Goal: Task Accomplishment & Management: Use online tool/utility

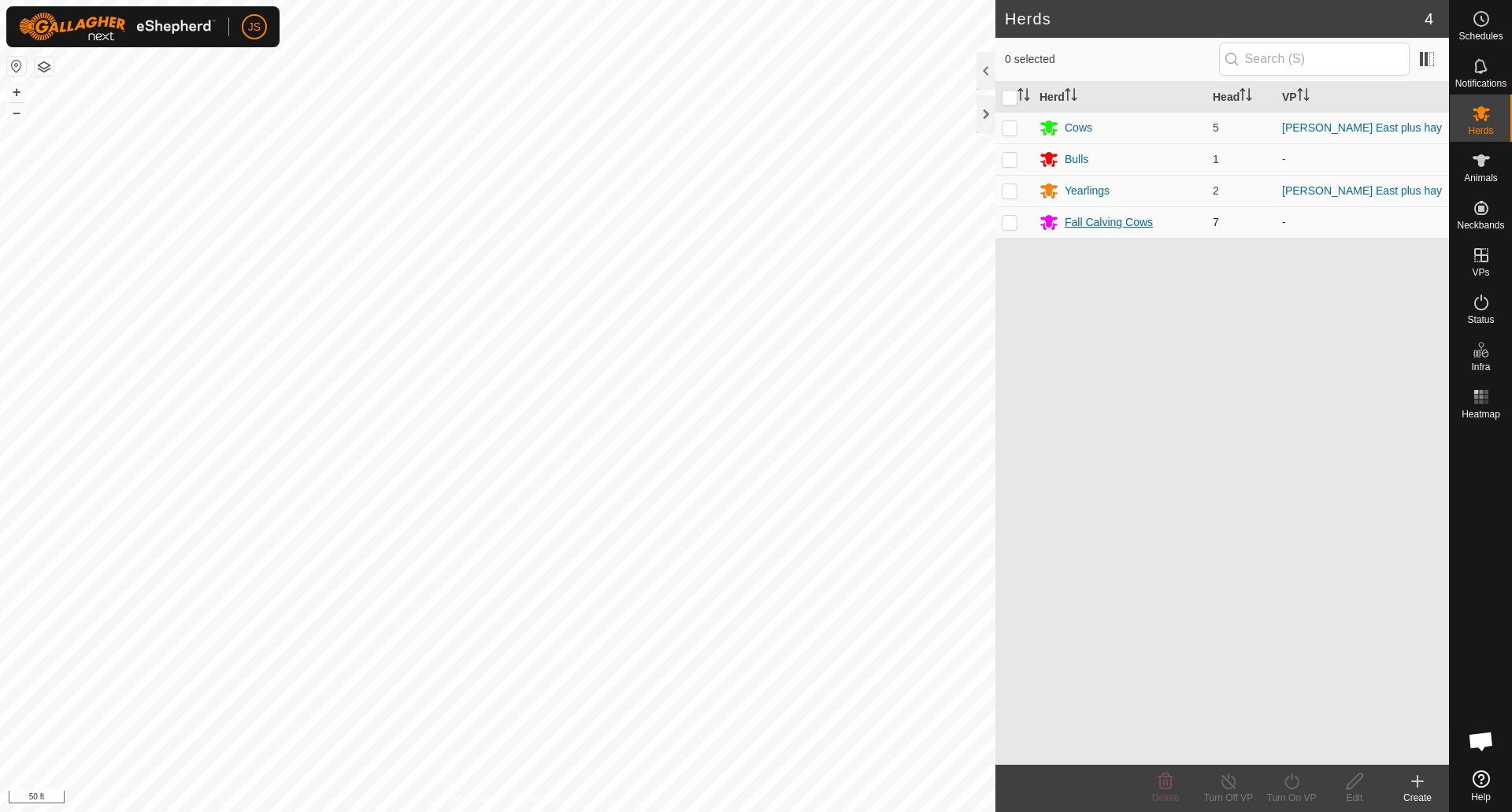
click at [1070, 222] on div "Fall Calving Cows" at bounding box center [1109, 222] width 88 height 16
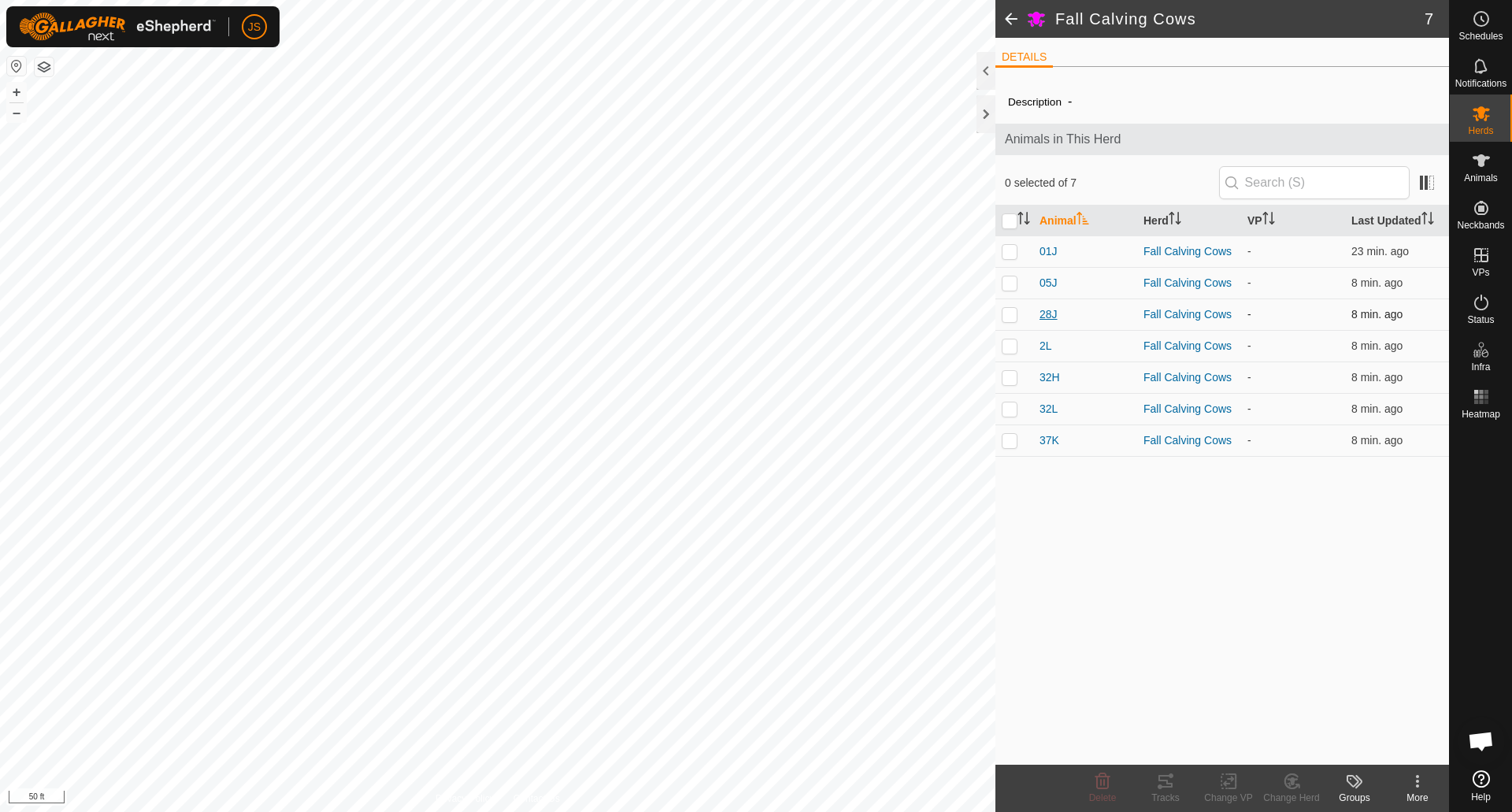
click at [1045, 315] on span "28J" at bounding box center [1049, 315] width 18 height 16
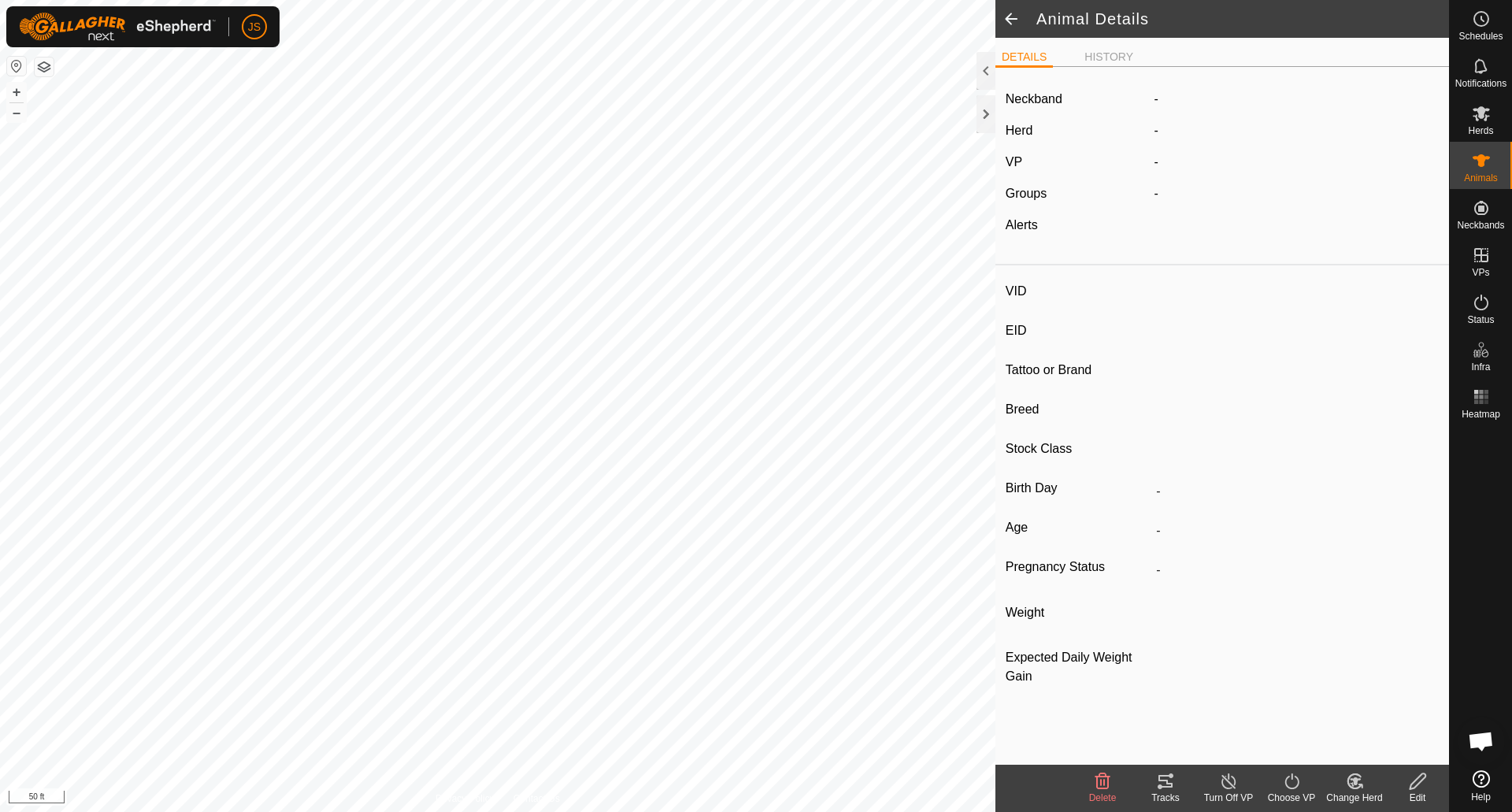
type input "28J"
type input "-"
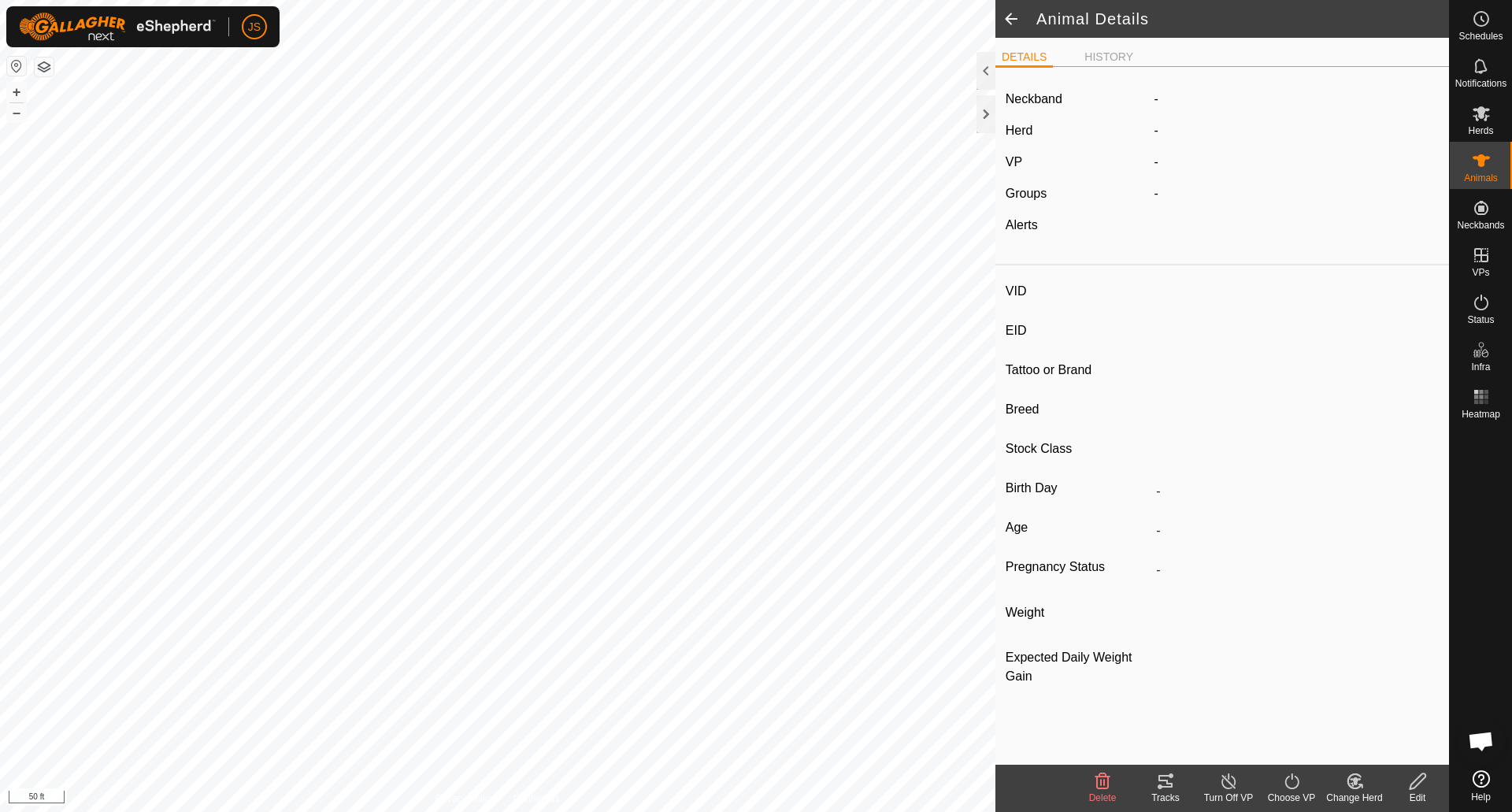
type input "0 kg"
type input "-"
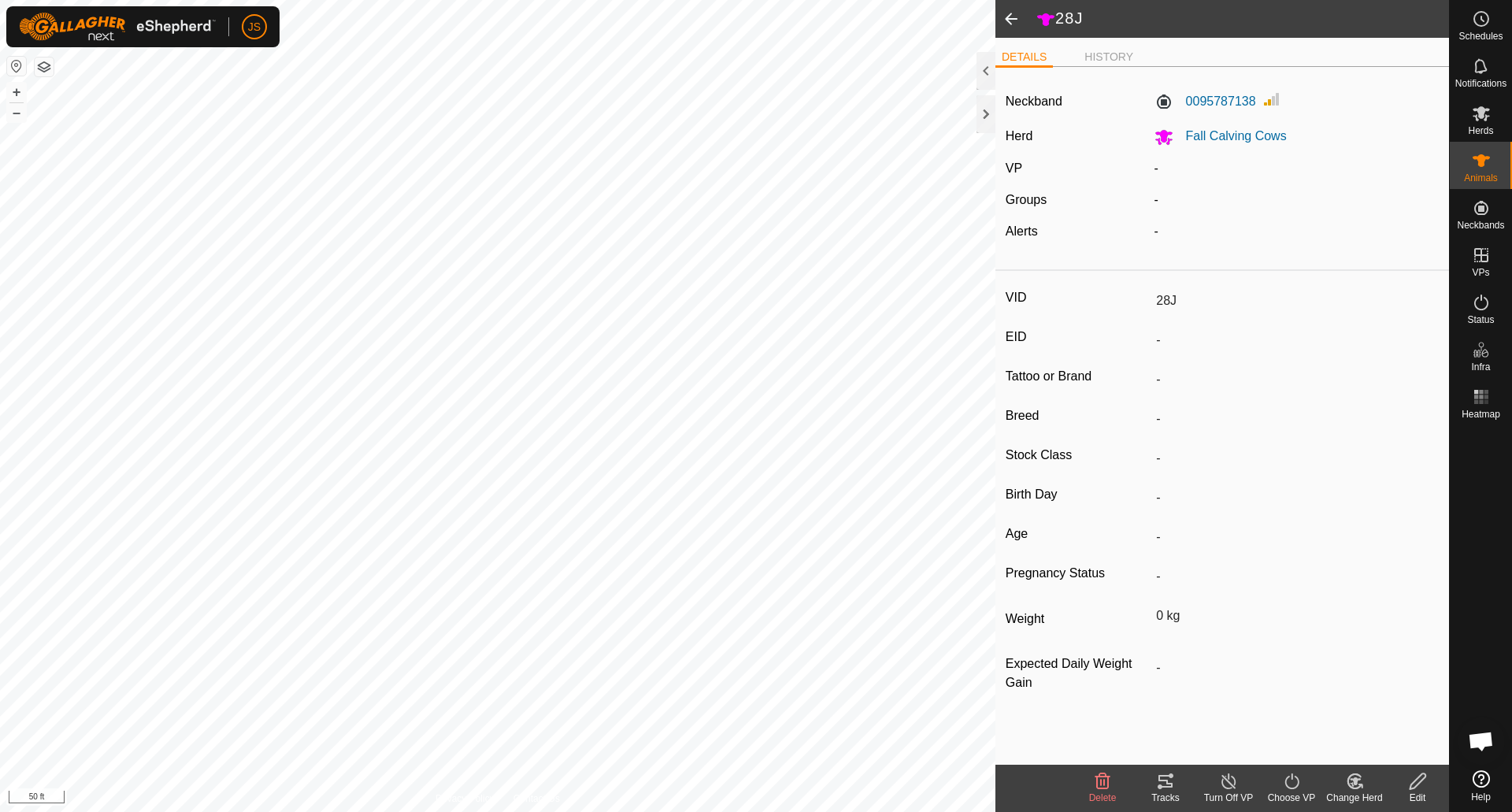
click at [1170, 777] on icon at bounding box center [1165, 781] width 14 height 12
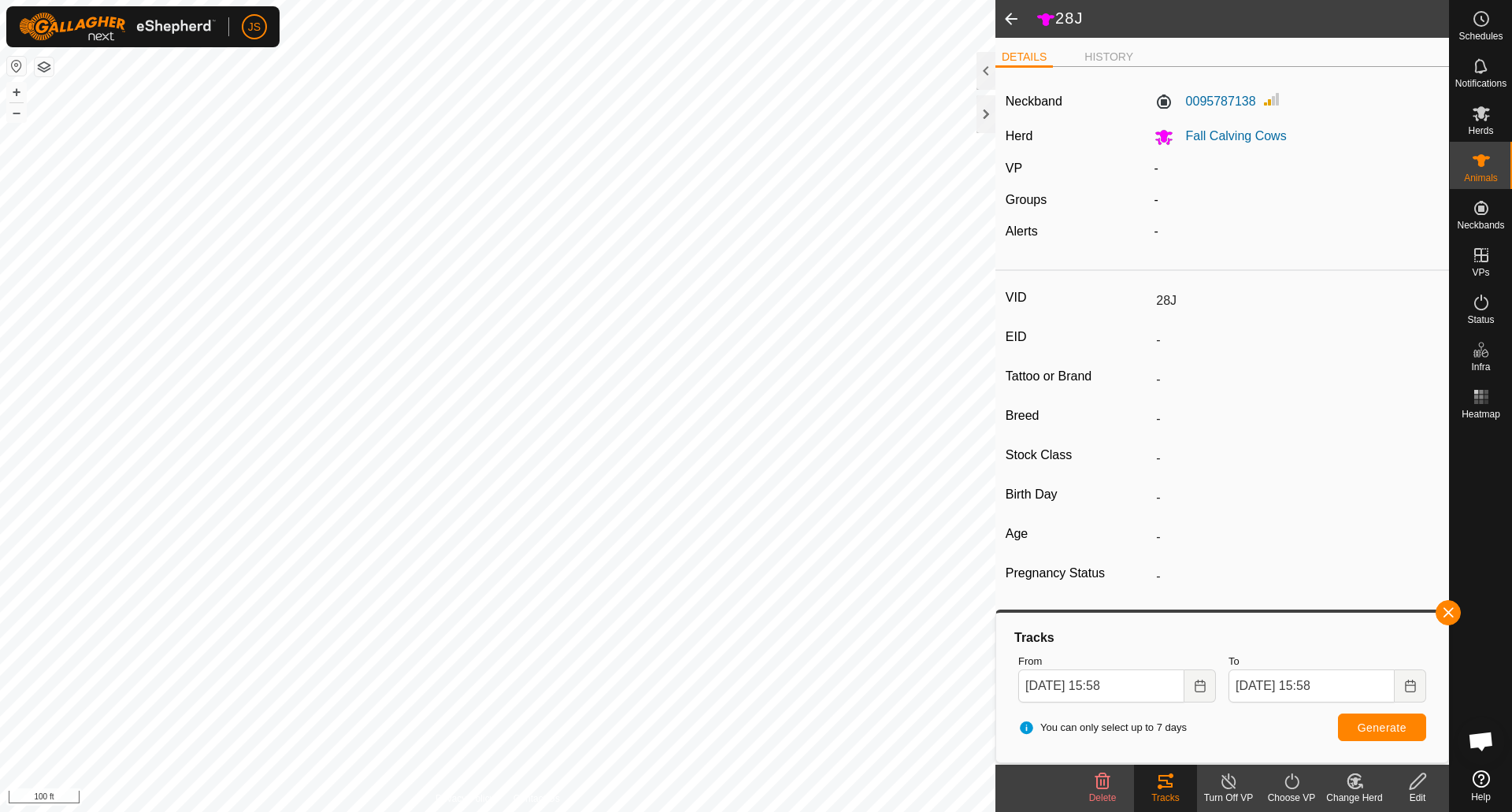
click at [1008, 22] on span at bounding box center [1011, 19] width 32 height 38
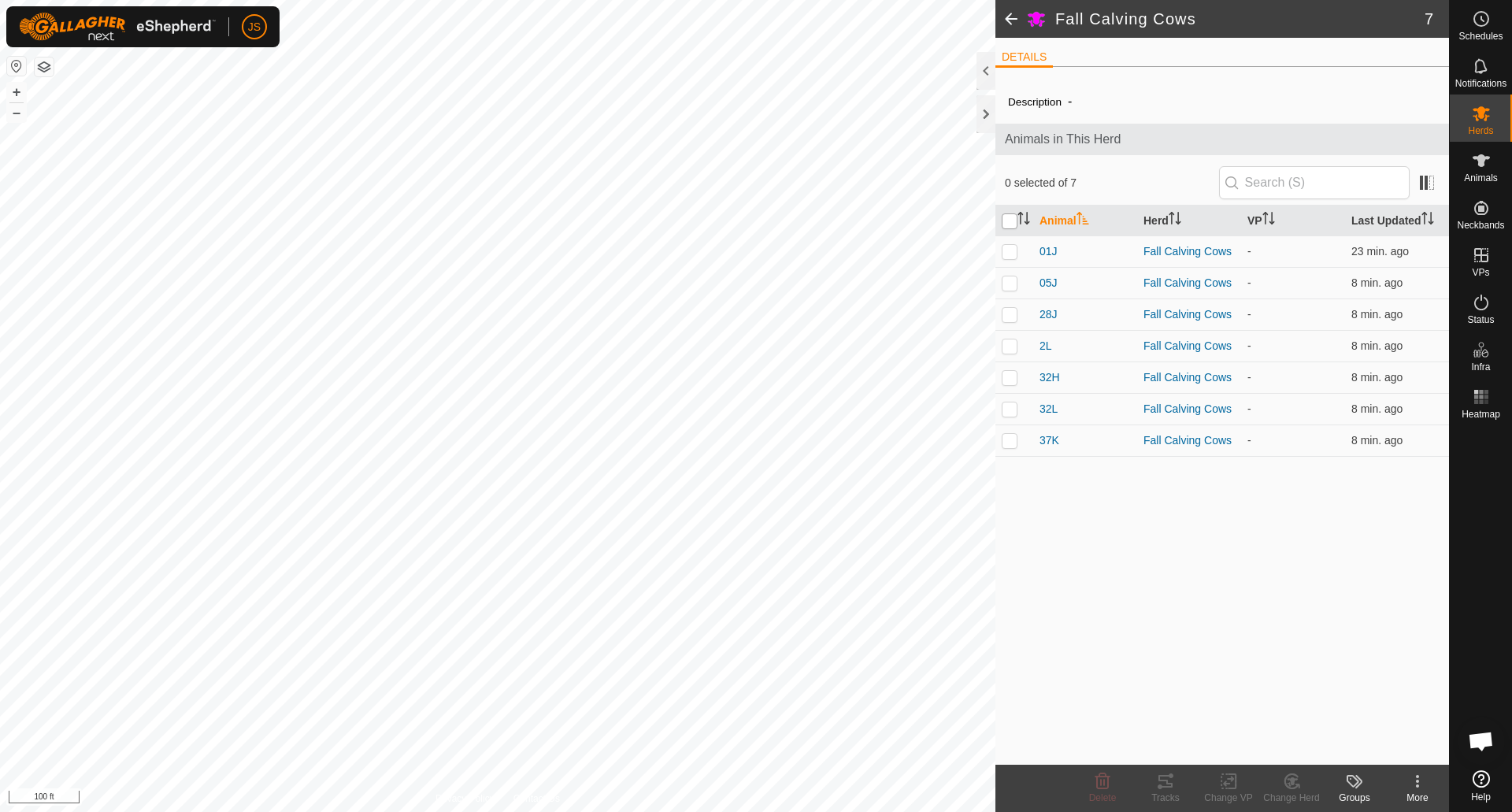
click at [1013, 220] on input "checkbox" at bounding box center [1009, 221] width 16 height 16
checkbox input "true"
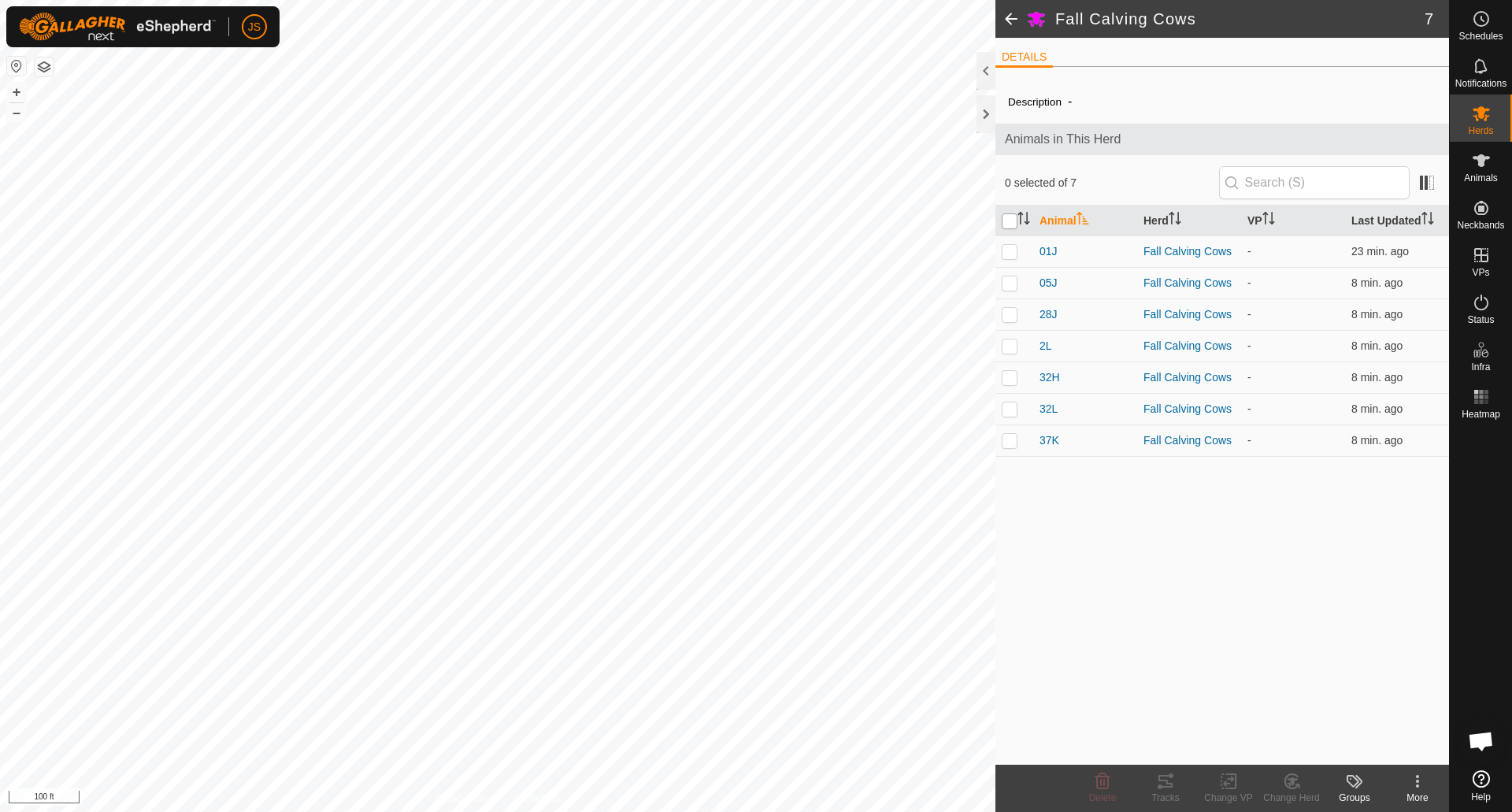
checkbox input "true"
click at [1165, 777] on icon at bounding box center [1165, 781] width 14 height 12
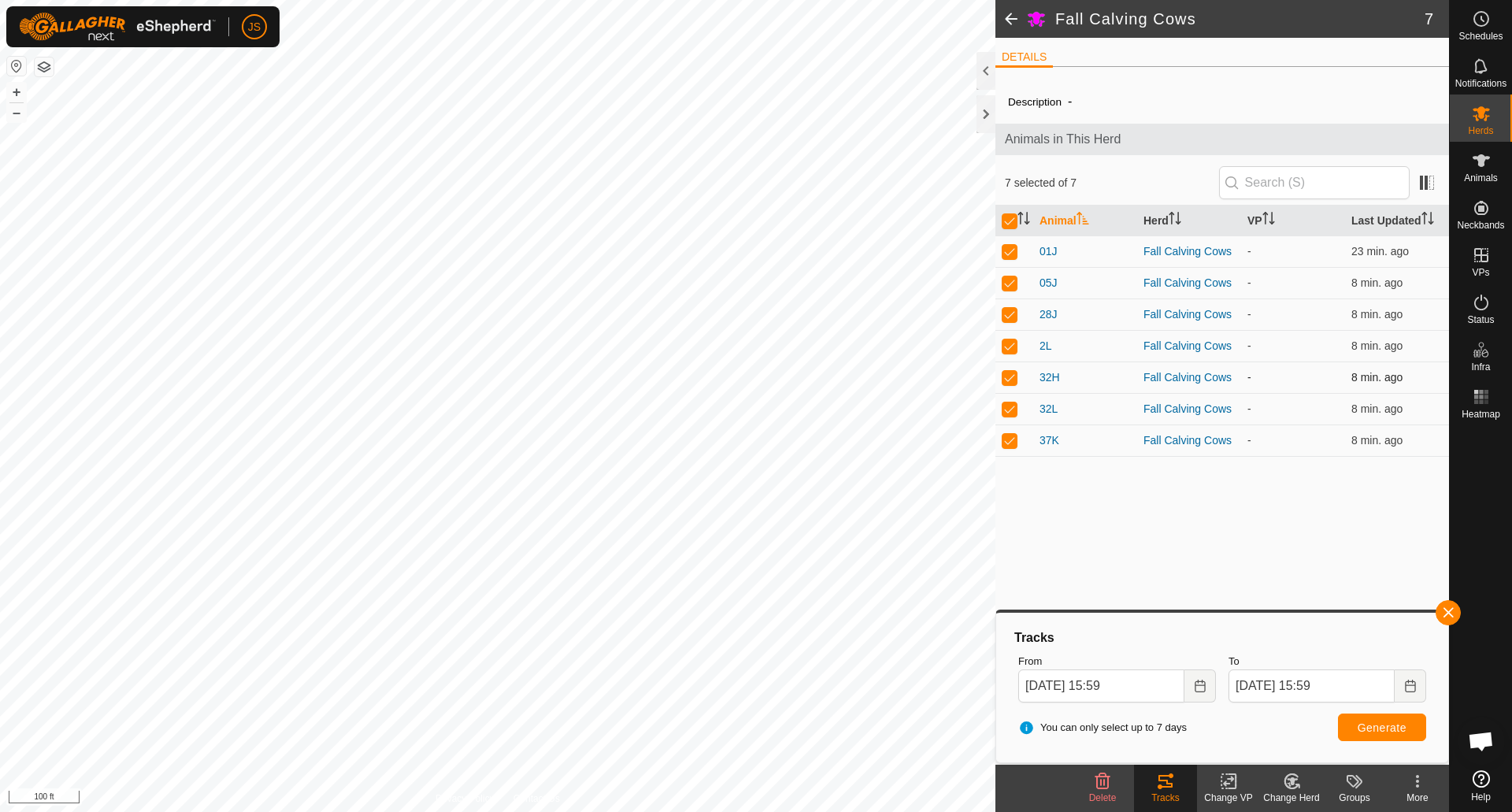
click at [1010, 375] on p-checkbox at bounding box center [1009, 377] width 16 height 12
checkbox input "false"
click at [1009, 248] on p-checkbox at bounding box center [1009, 251] width 16 height 12
checkbox input "false"
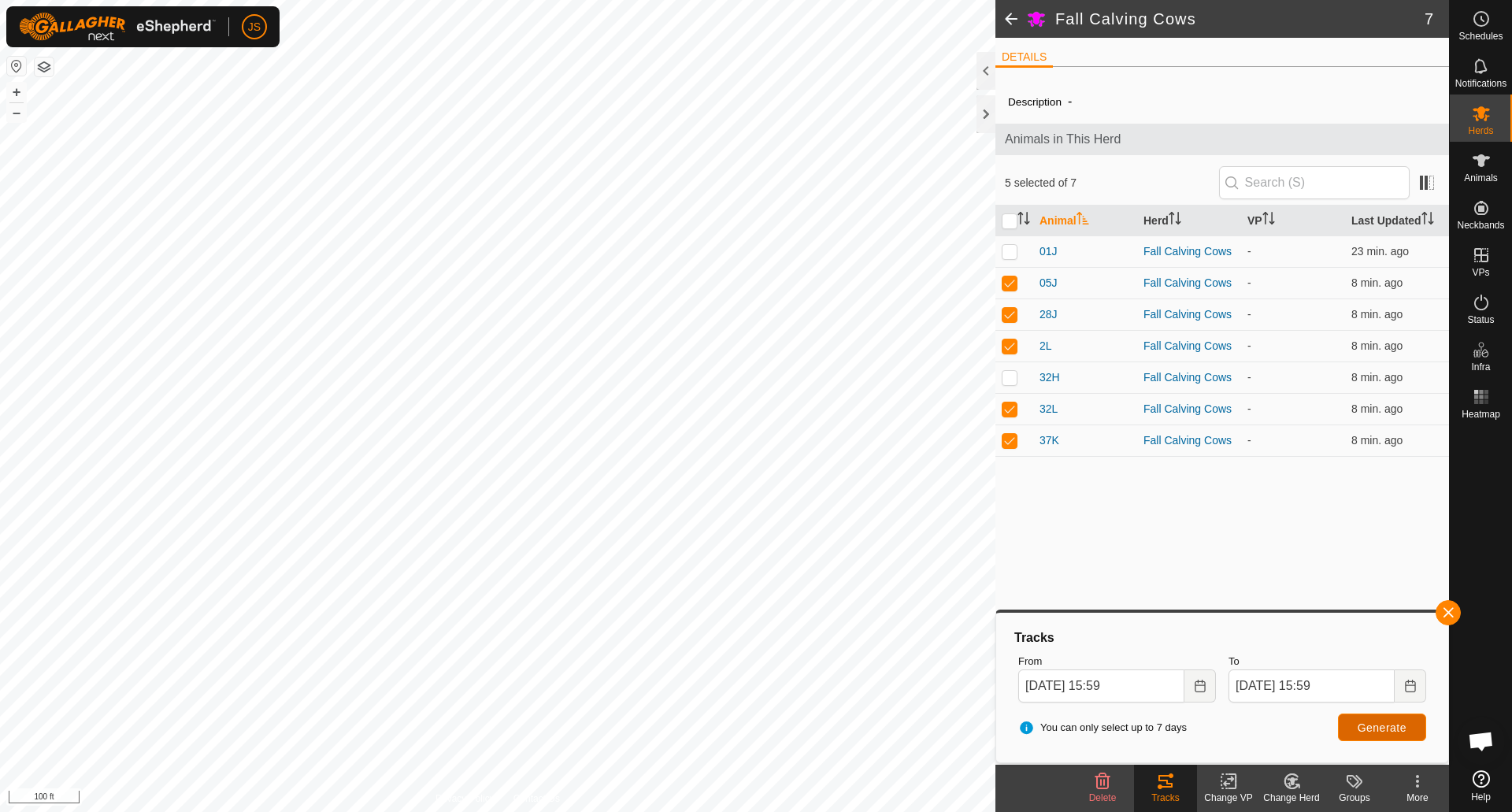
click at [1369, 727] on span "Generate" at bounding box center [1382, 728] width 49 height 12
click at [1014, 288] on p-checkbox at bounding box center [1009, 282] width 16 height 12
checkbox input "false"
click at [1008, 342] on p-checkbox at bounding box center [1009, 345] width 16 height 12
checkbox input "false"
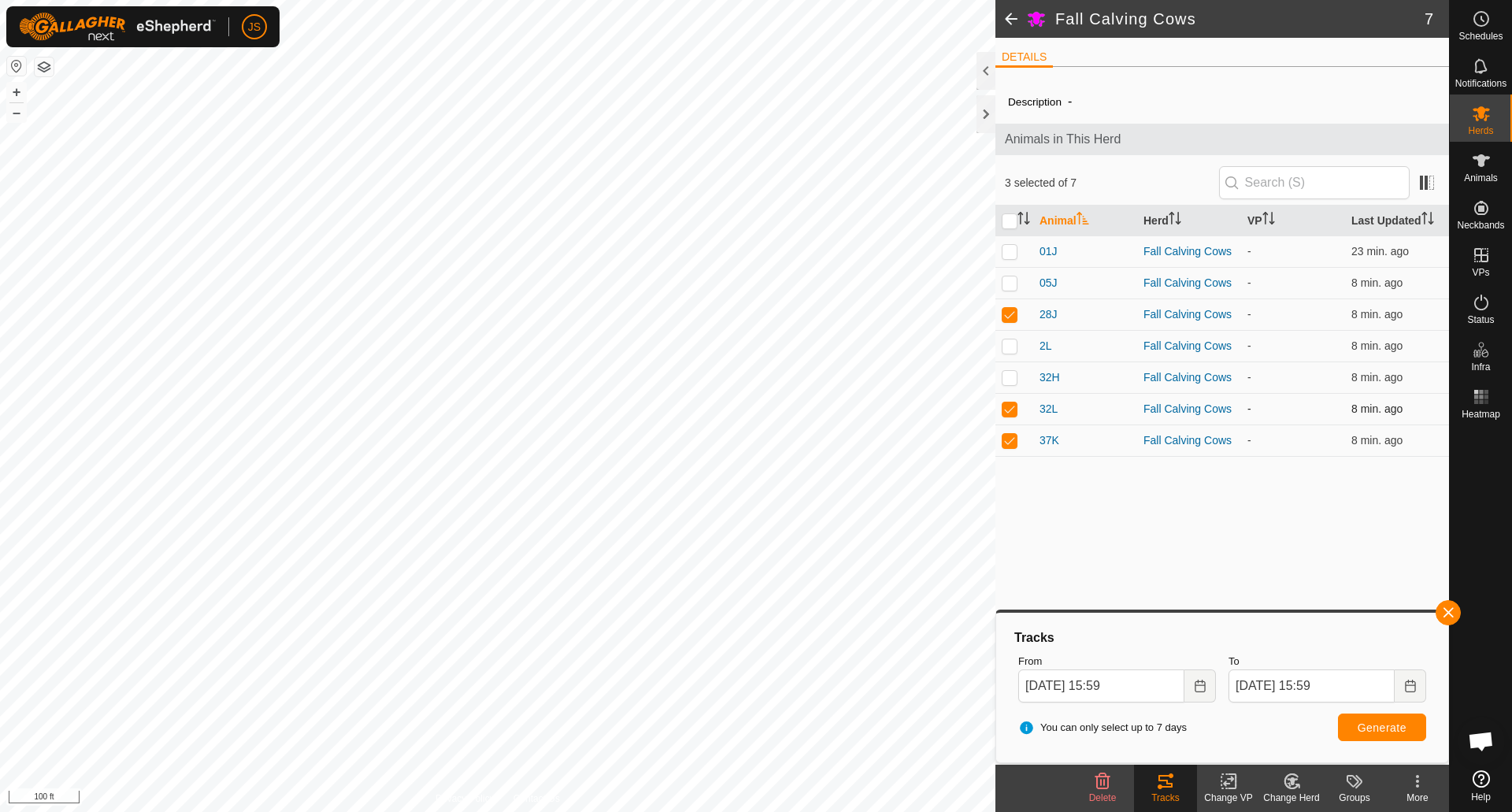
click at [1009, 410] on p-checkbox at bounding box center [1009, 408] width 16 height 12
checkbox input "false"
click at [1010, 442] on p-checkbox at bounding box center [1009, 440] width 16 height 12
checkbox input "false"
click at [1384, 736] on button "Generate" at bounding box center [1382, 728] width 88 height 28
